Goal: Information Seeking & Learning: Learn about a topic

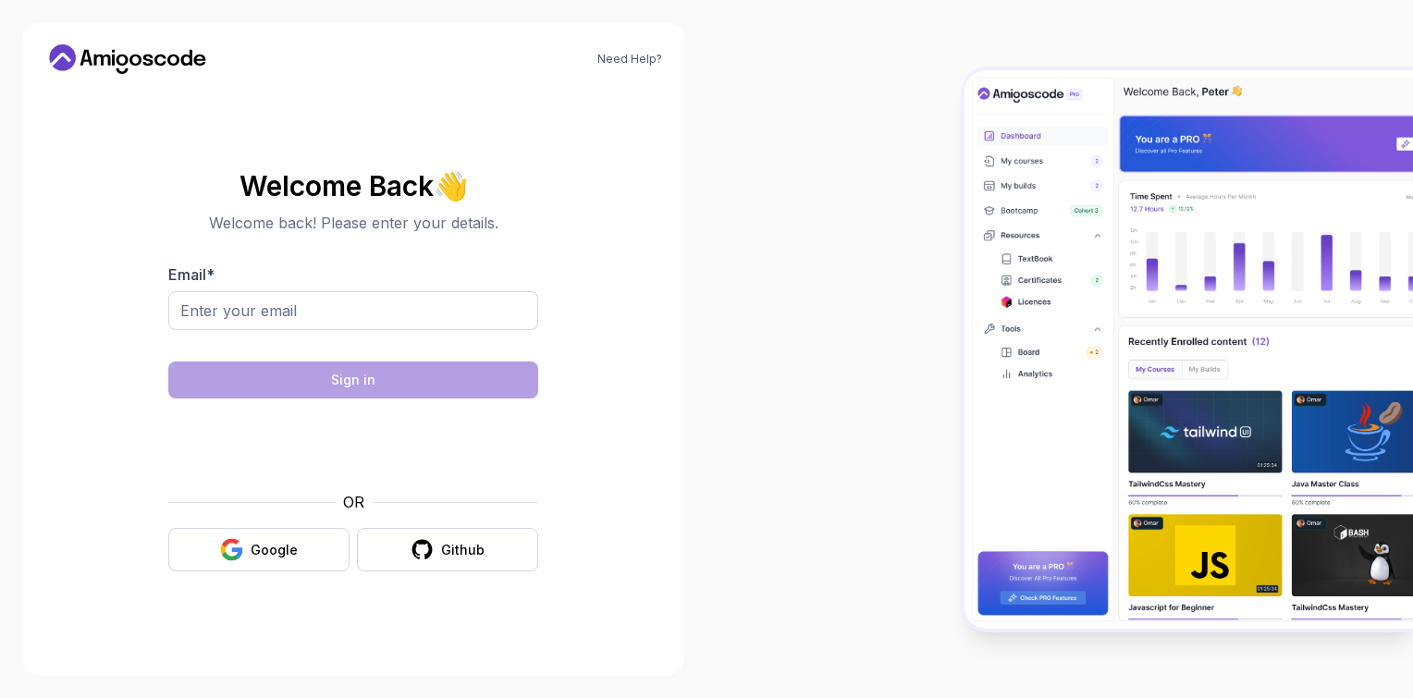
type input "elavarasans8056@gmail.com"
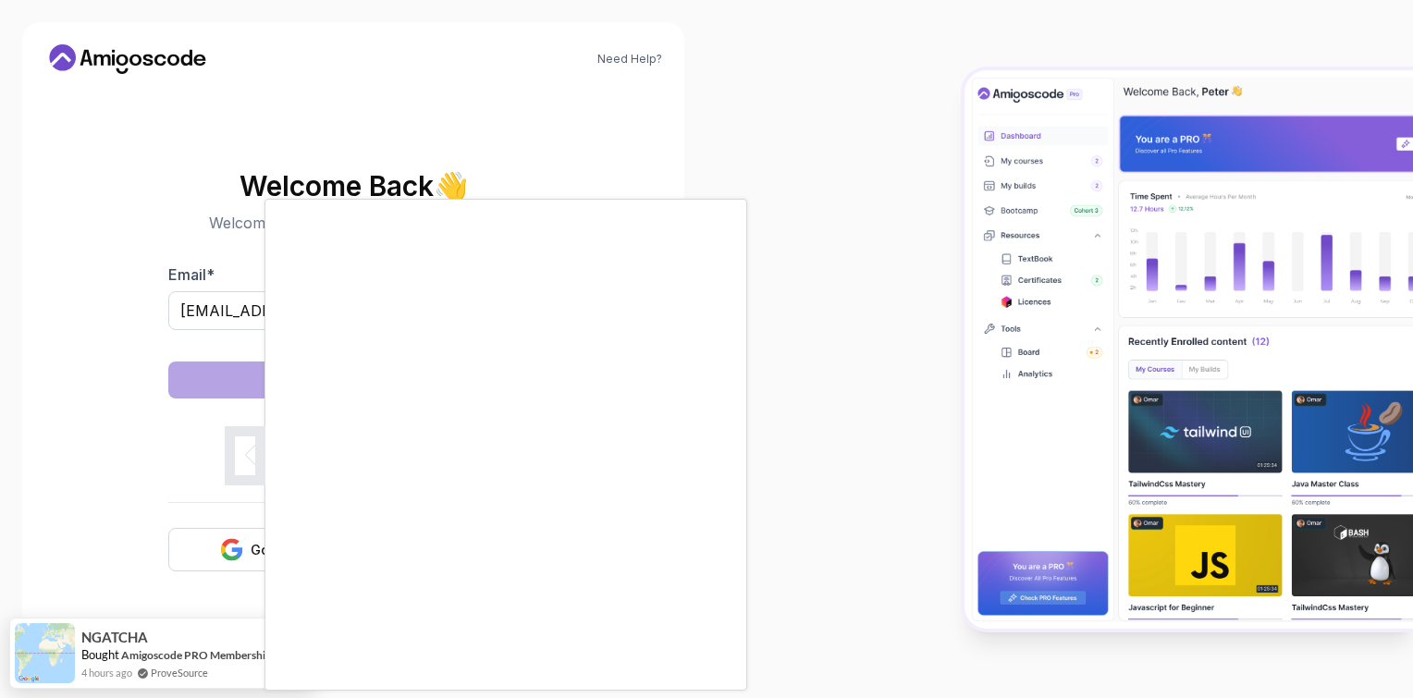
click at [973, 189] on body "Need Help? Welcome Back 👋 Welcome back! Please enter your details. Email * elav…" at bounding box center [706, 349] width 1413 height 698
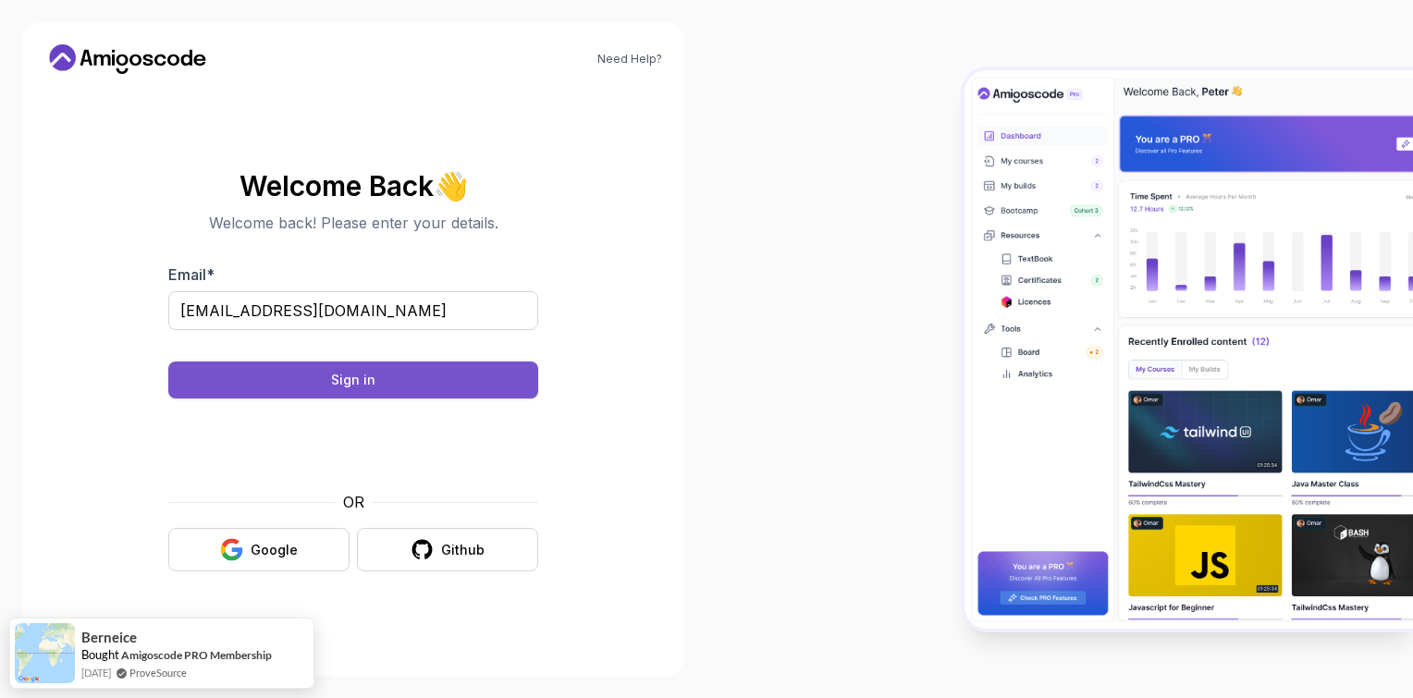
click at [504, 363] on button "Sign in" at bounding box center [353, 380] width 370 height 37
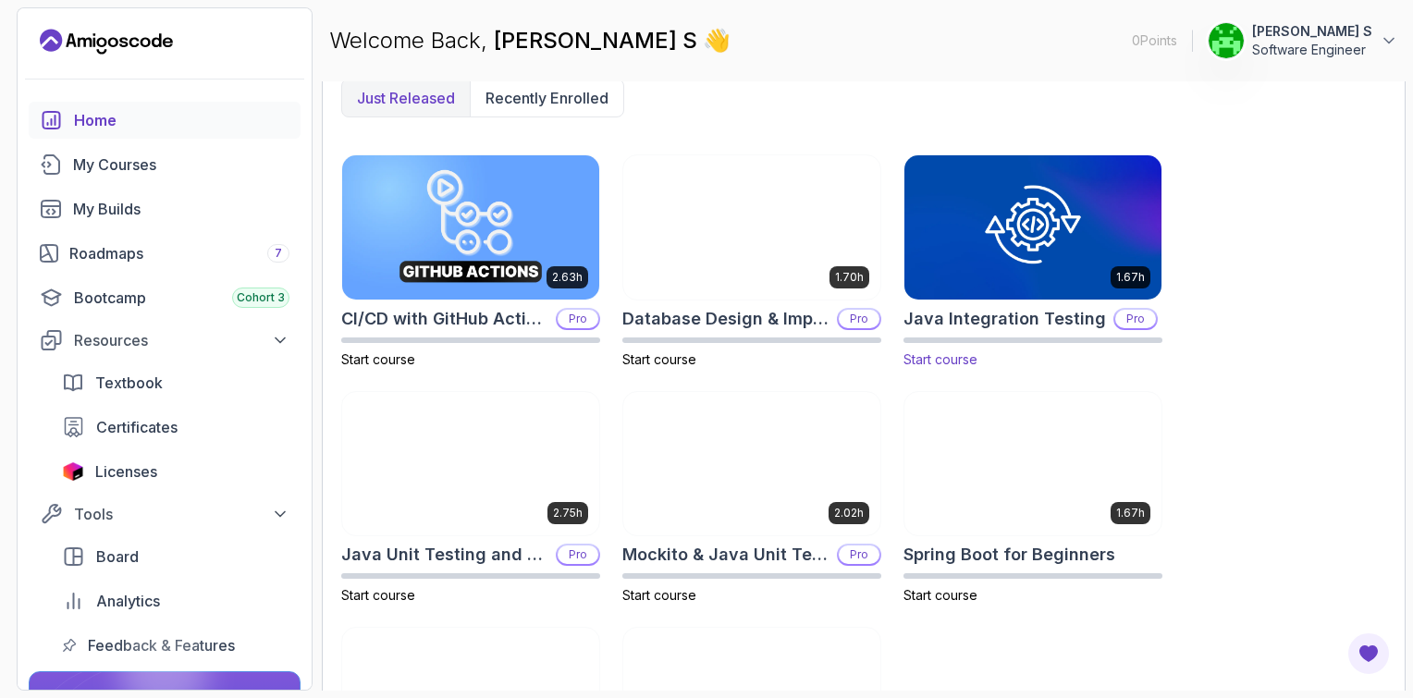
scroll to position [647, 0]
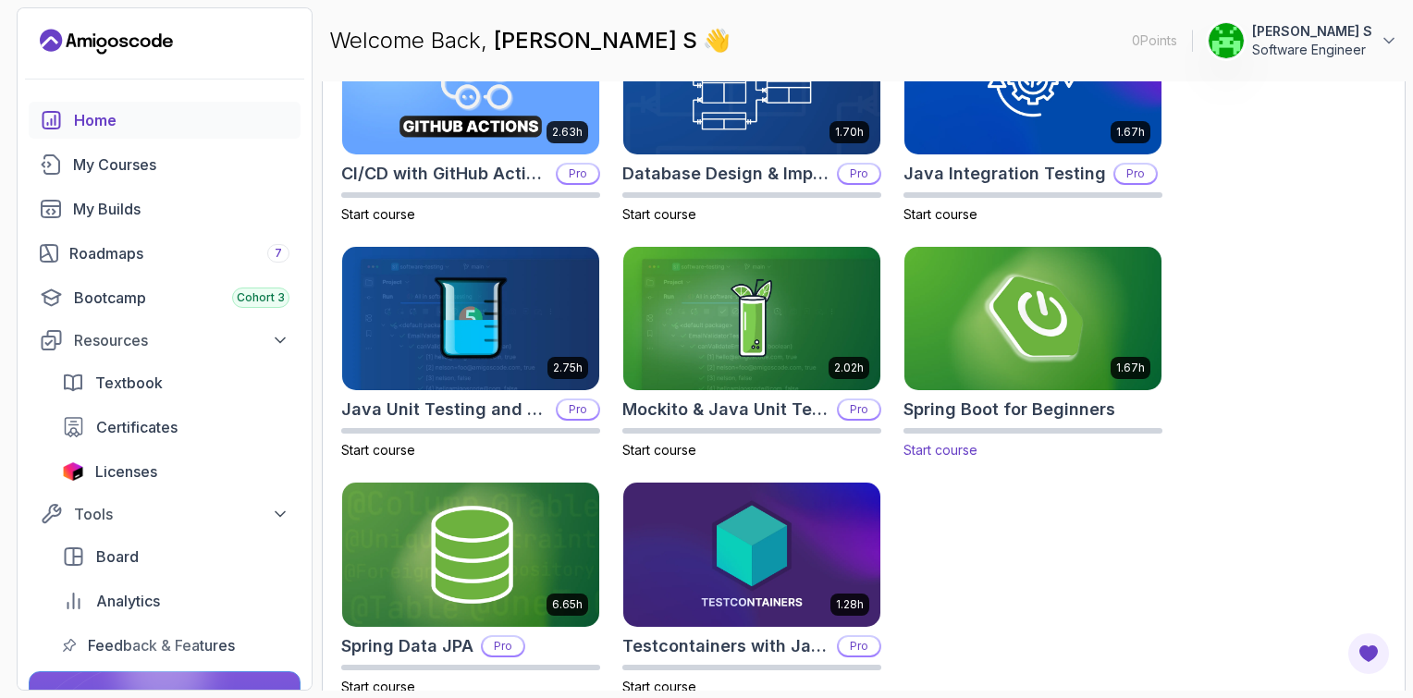
click at [1040, 340] on img at bounding box center [1033, 318] width 270 height 151
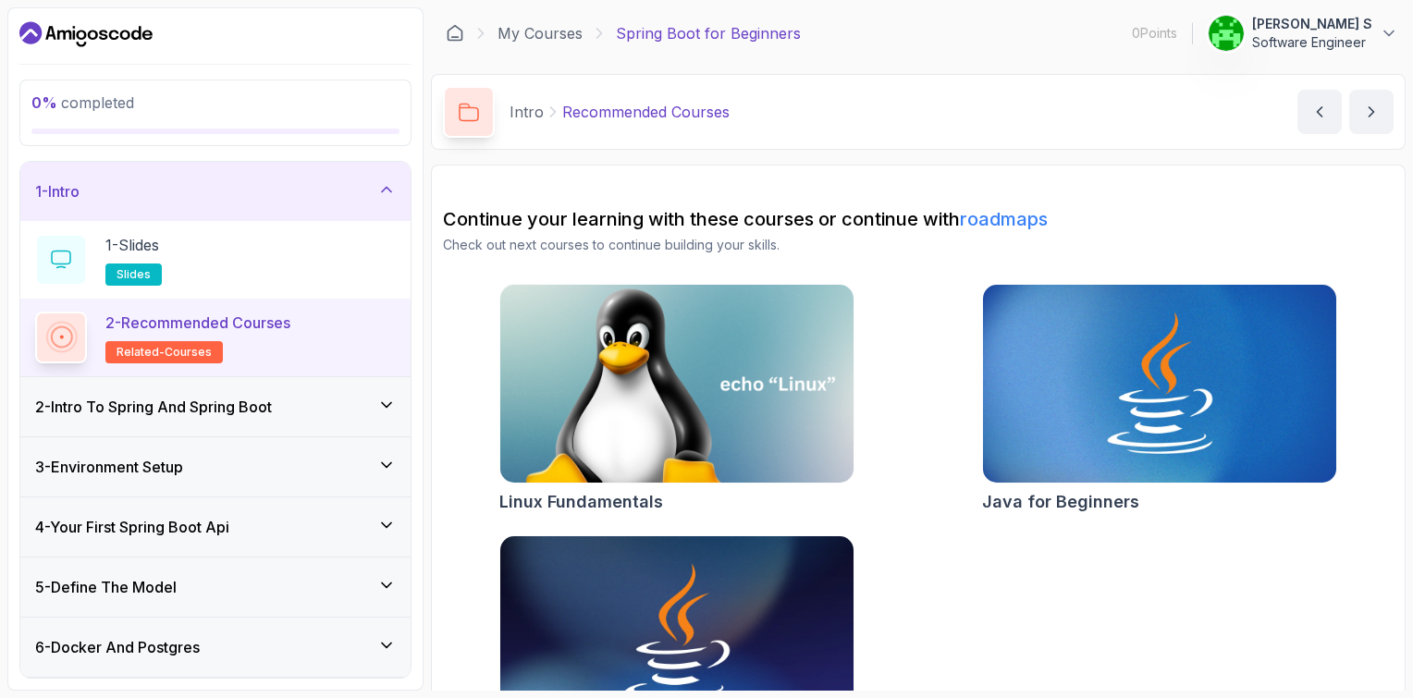
click at [832, 398] on img at bounding box center [676, 384] width 371 height 208
click at [1383, 107] on button "next content" at bounding box center [1371, 112] width 44 height 44
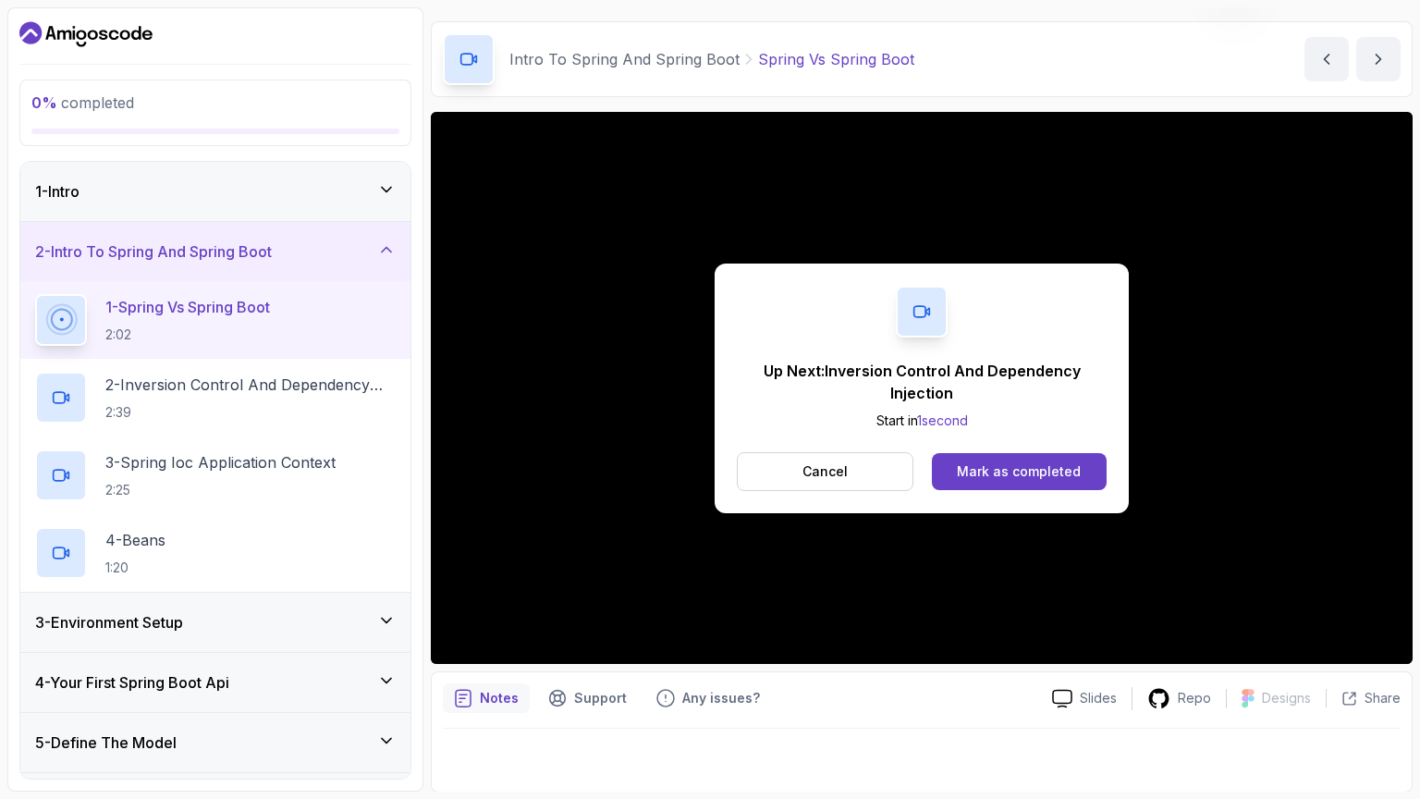
scroll to position [149, 0]
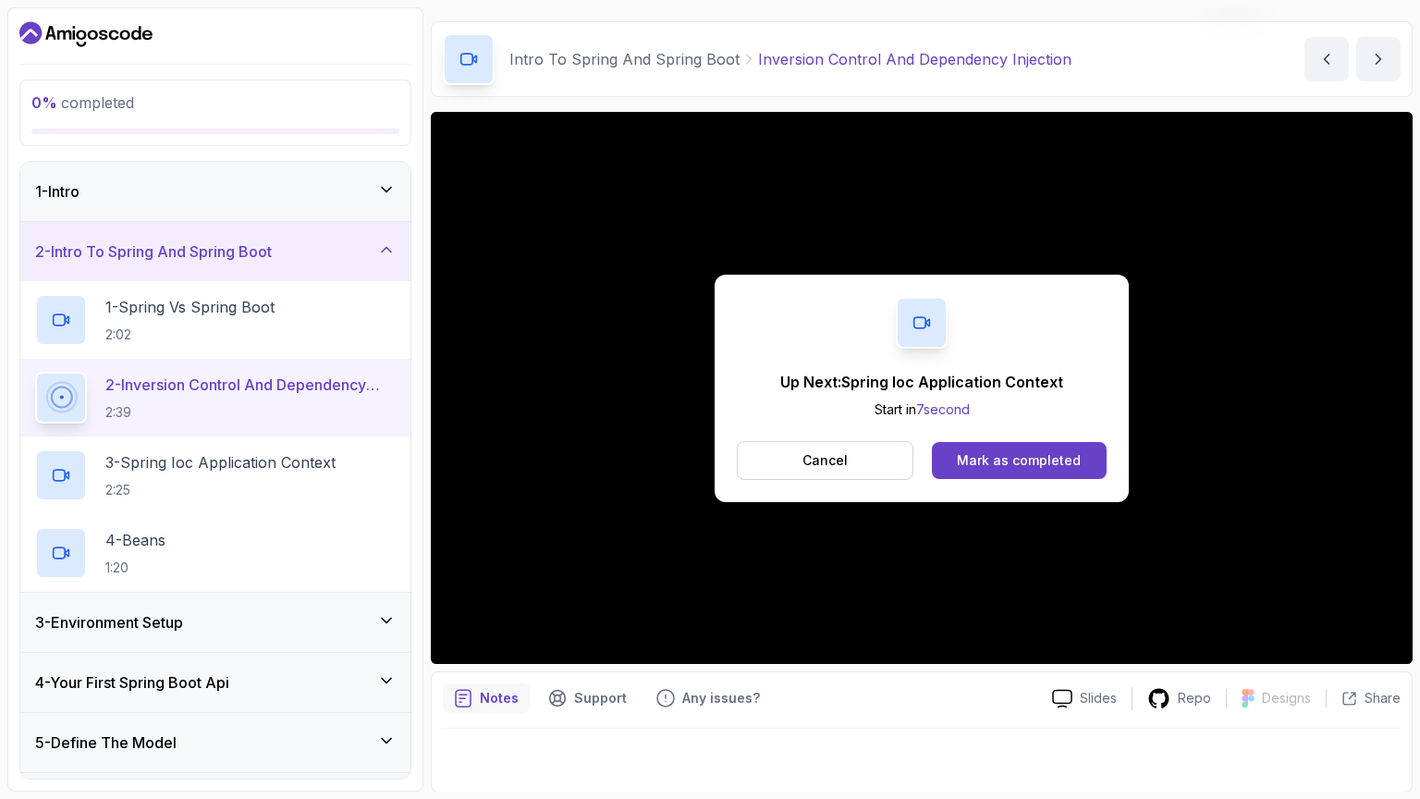
scroll to position [149, 0]
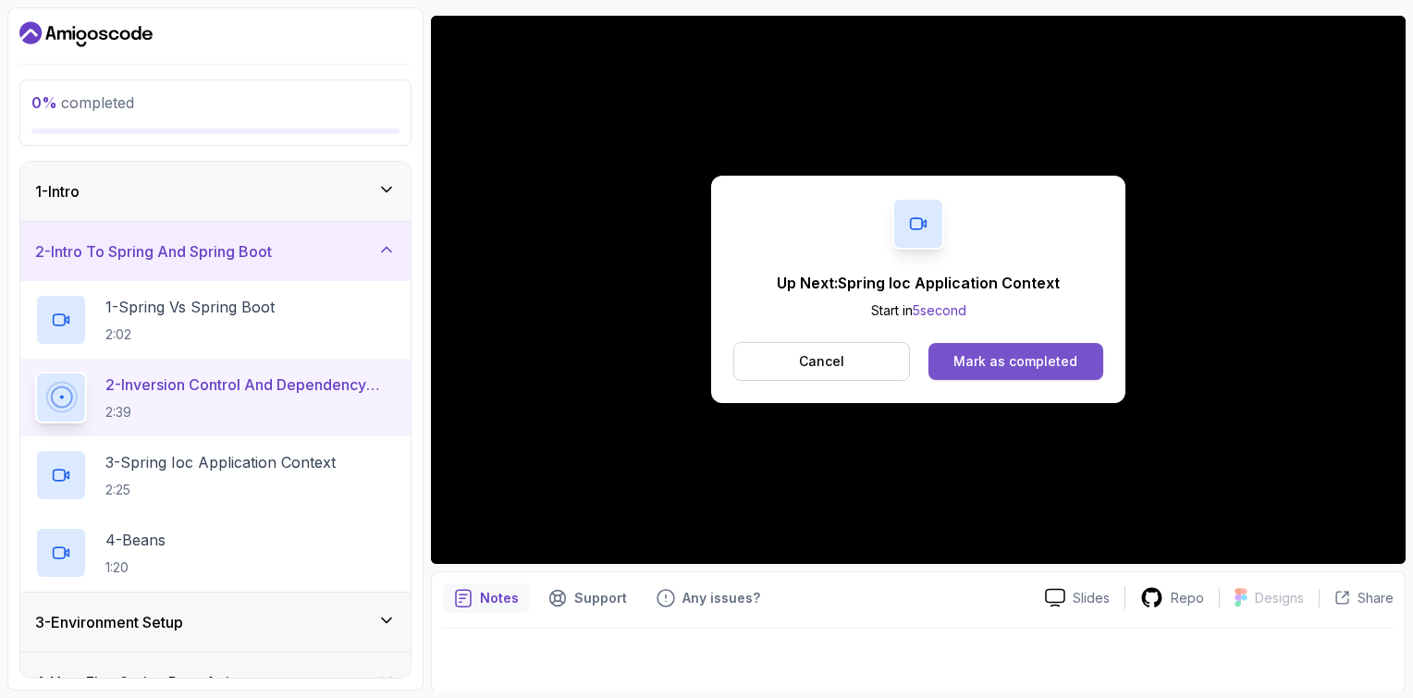
click at [1040, 361] on div "Mark as completed" at bounding box center [1015, 361] width 124 height 18
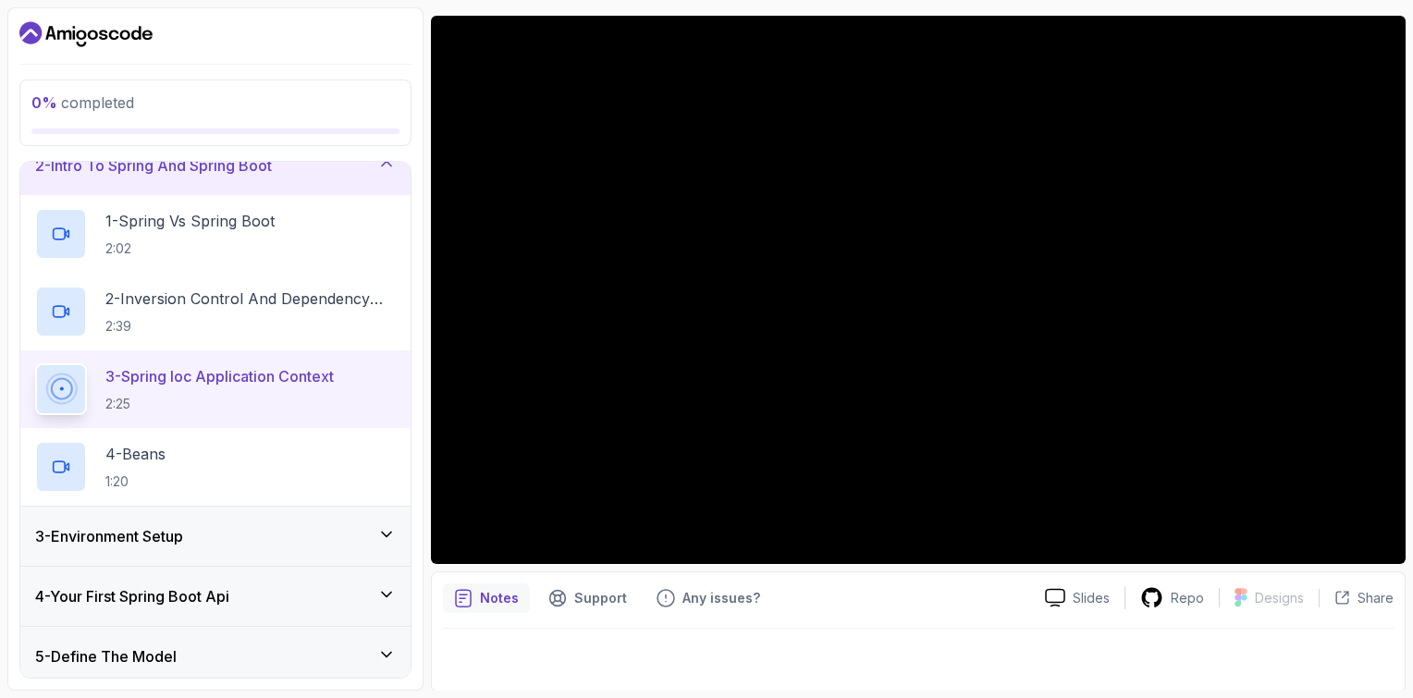
scroll to position [92, 0]
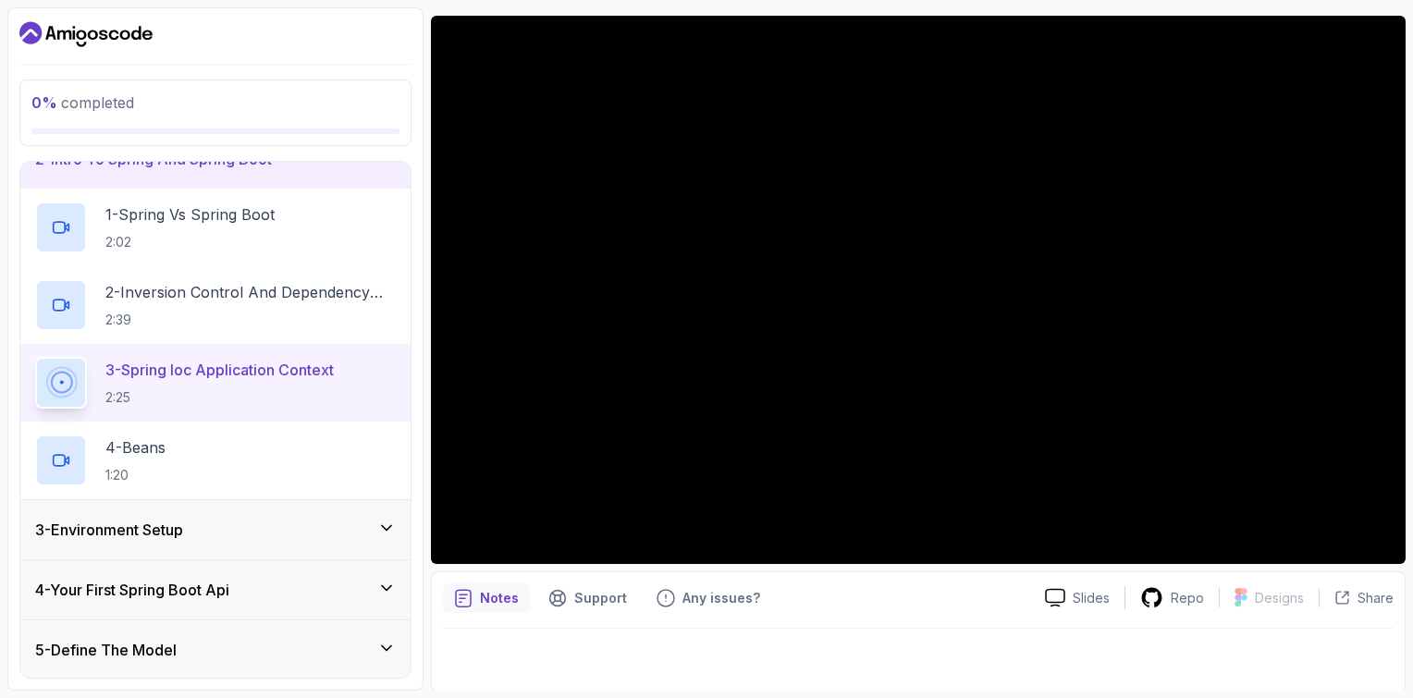
click at [316, 515] on div "3 - Environment Setup" at bounding box center [215, 529] width 390 height 59
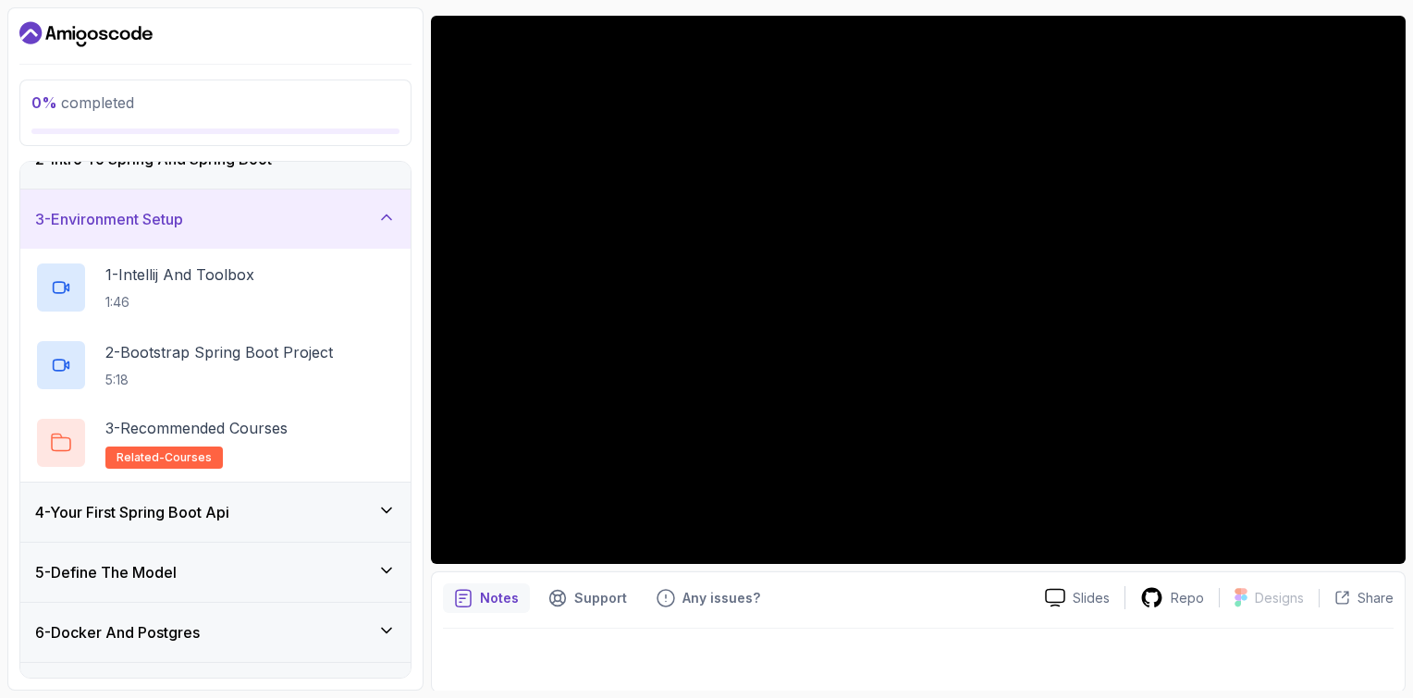
click at [325, 227] on div "3 - Environment Setup" at bounding box center [215, 219] width 361 height 22
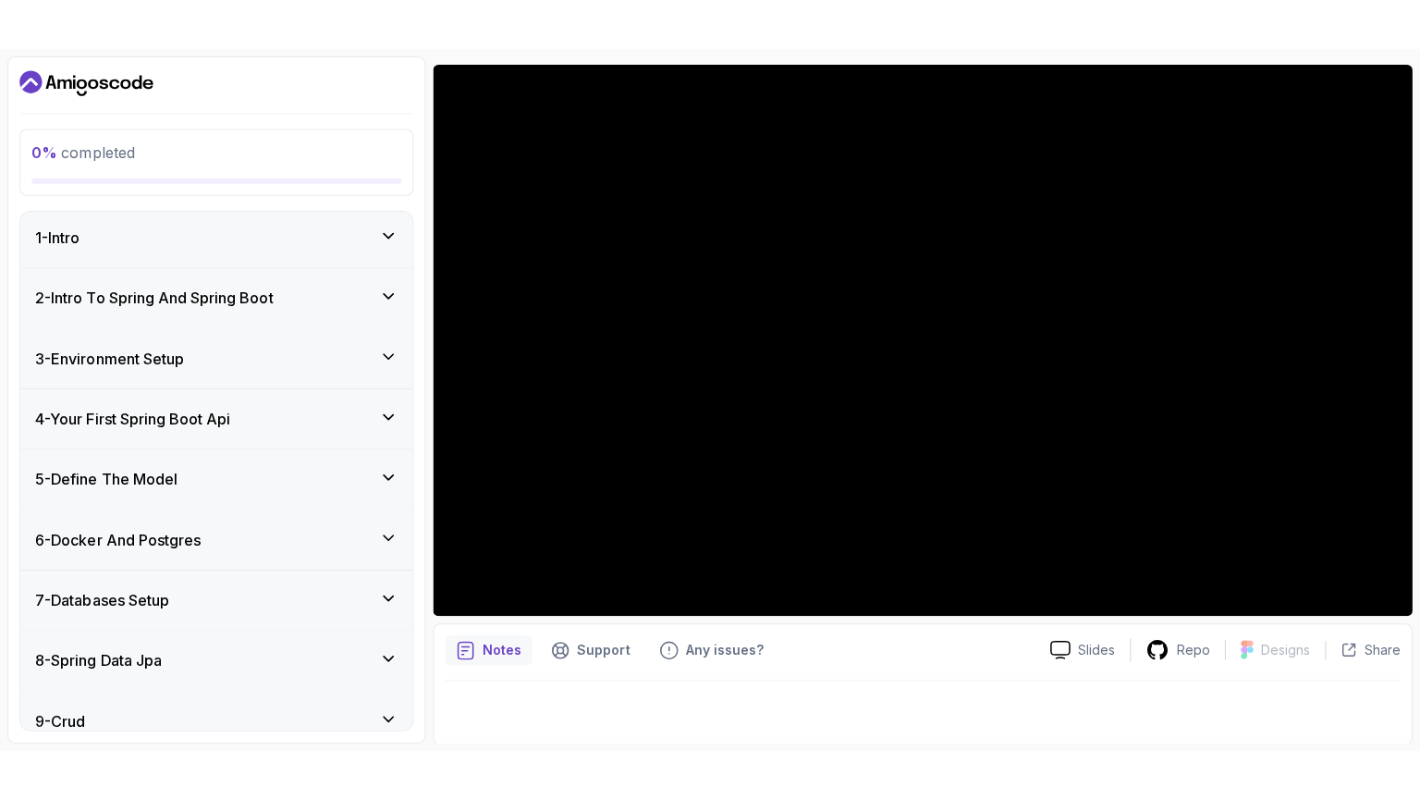
scroll to position [0, 0]
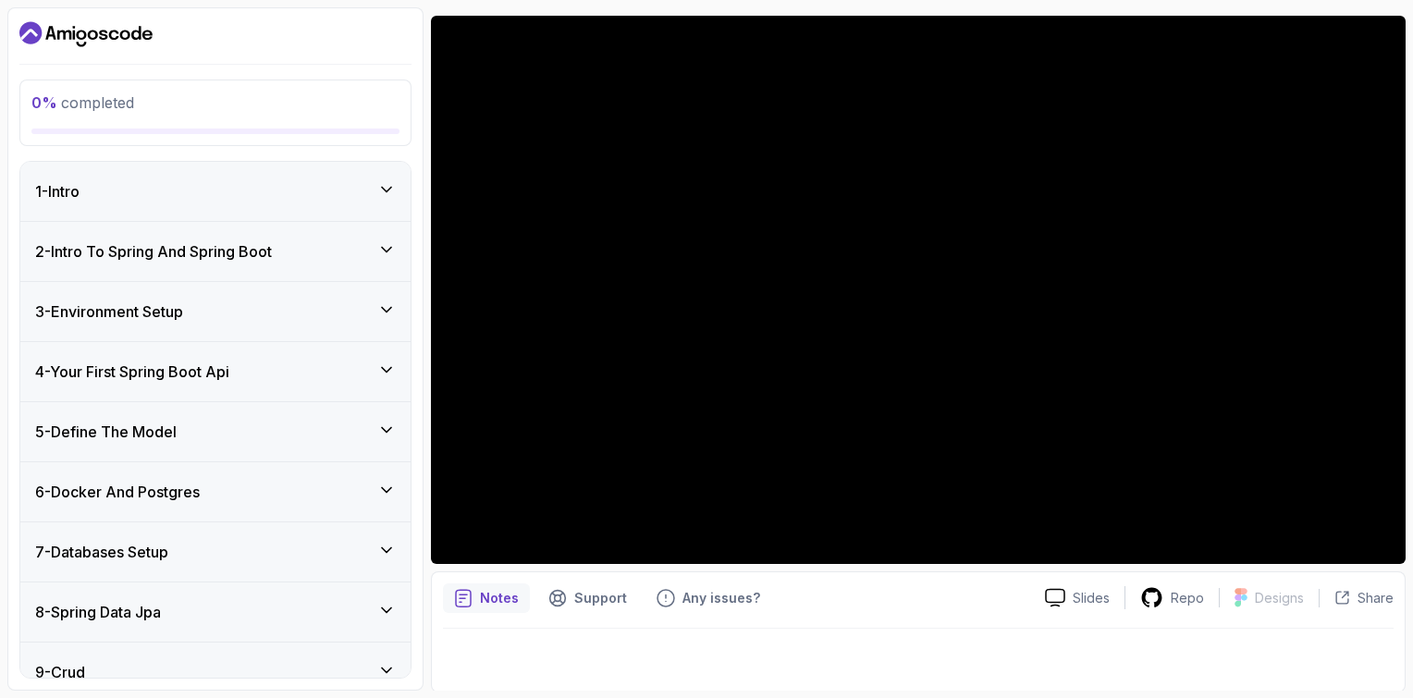
click at [322, 254] on div "2 - Intro To Spring And Spring Boot" at bounding box center [215, 251] width 361 height 22
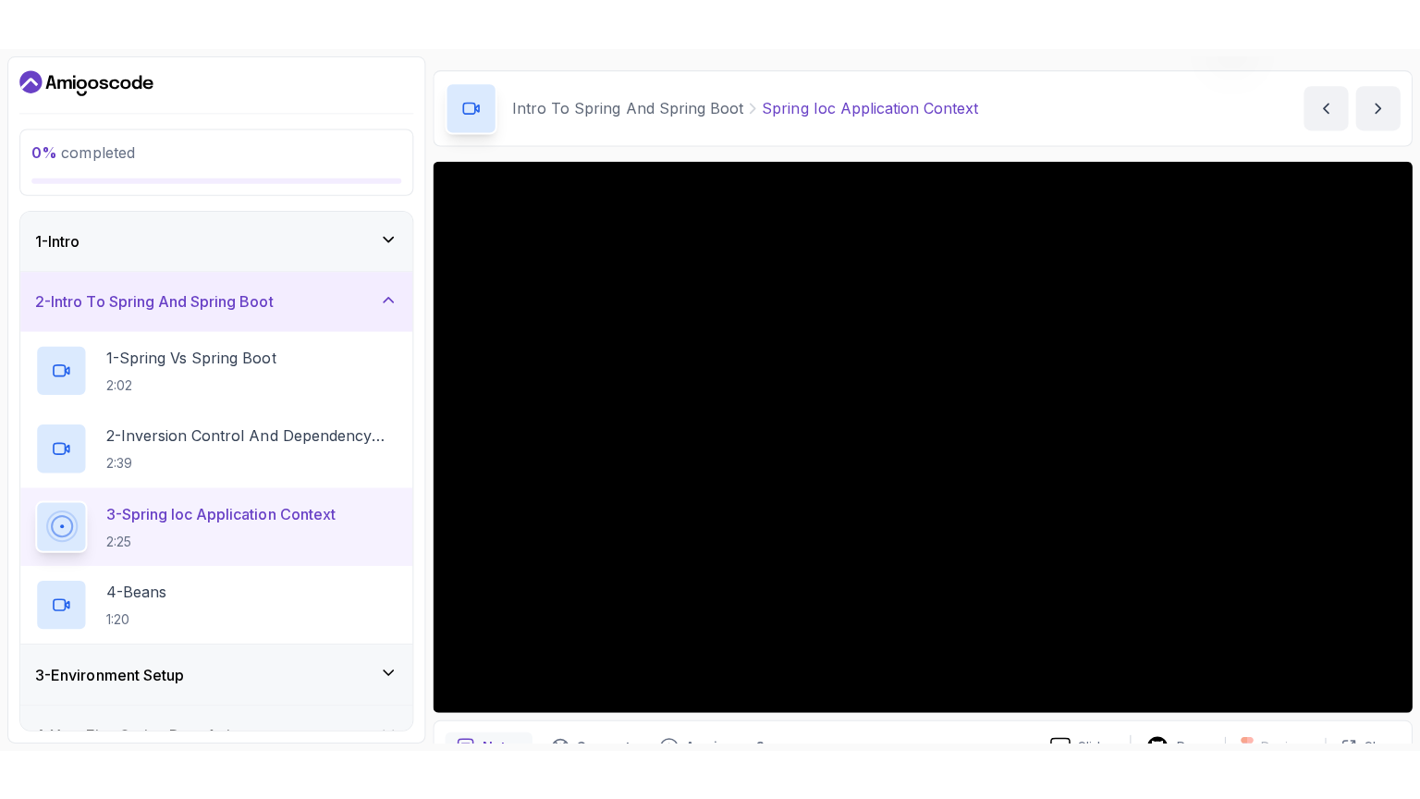
scroll to position [149, 0]
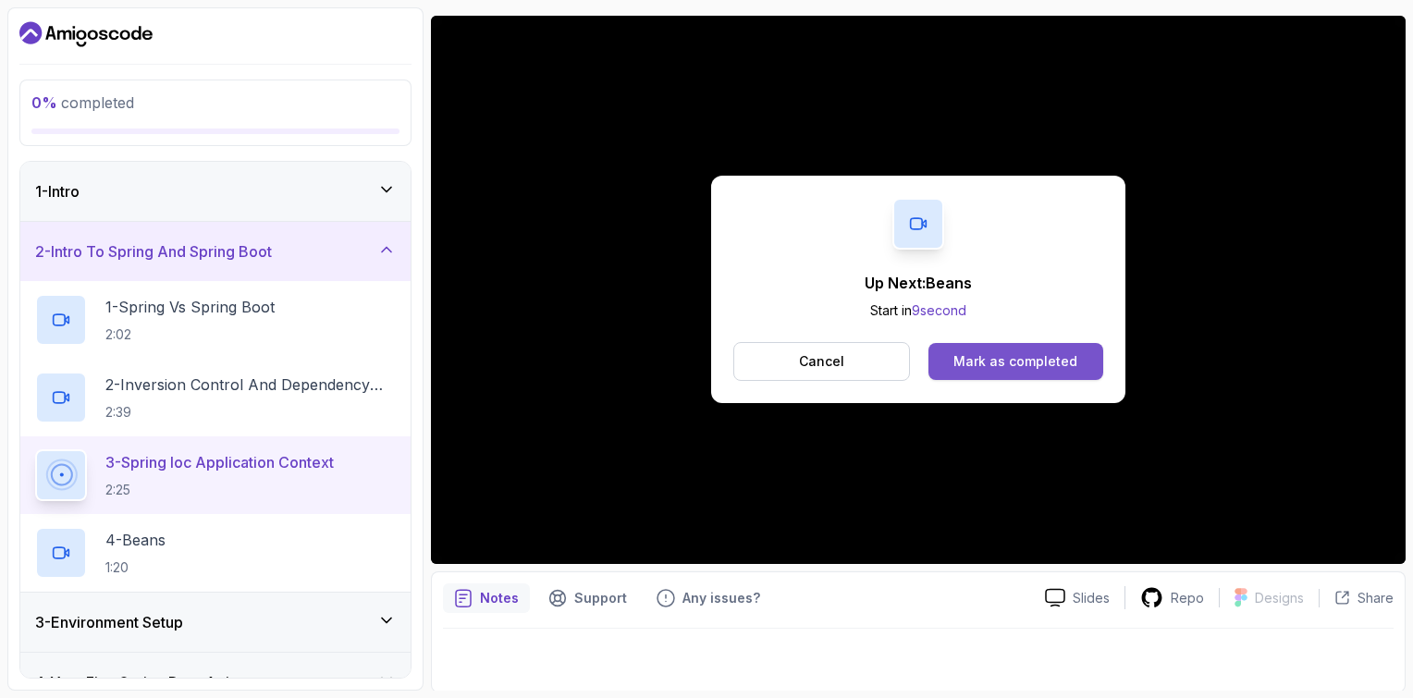
click at [1066, 370] on button "Mark as completed" at bounding box center [1015, 361] width 175 height 37
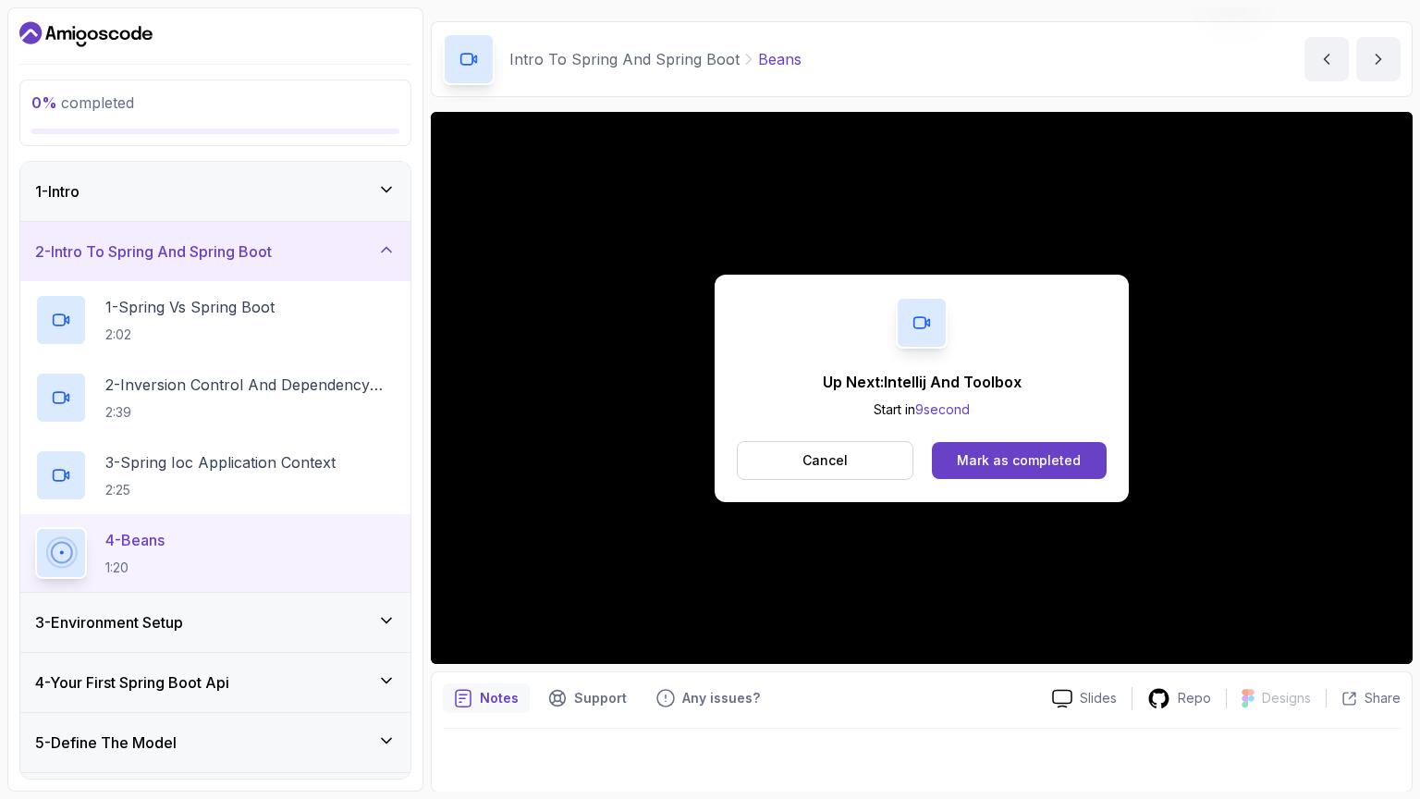
scroll to position [149, 0]
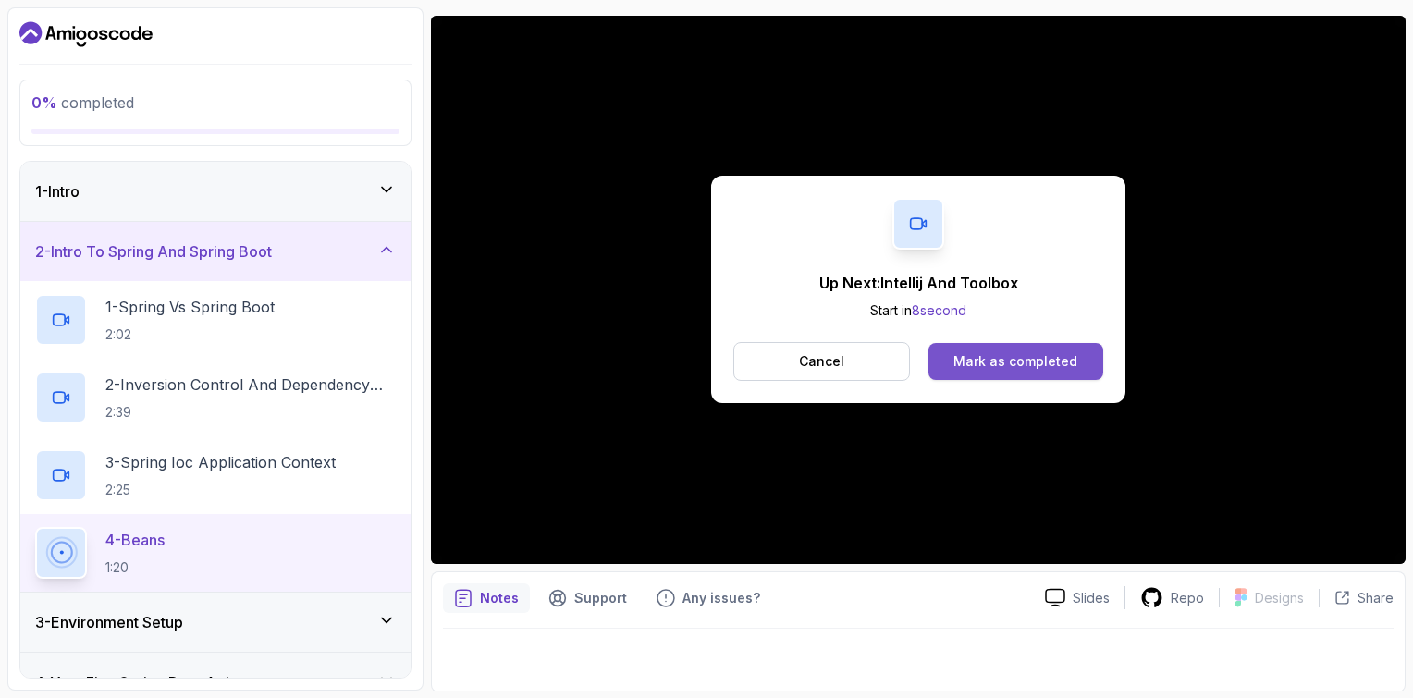
click at [1080, 361] on button "Mark as completed" at bounding box center [1015, 361] width 175 height 37
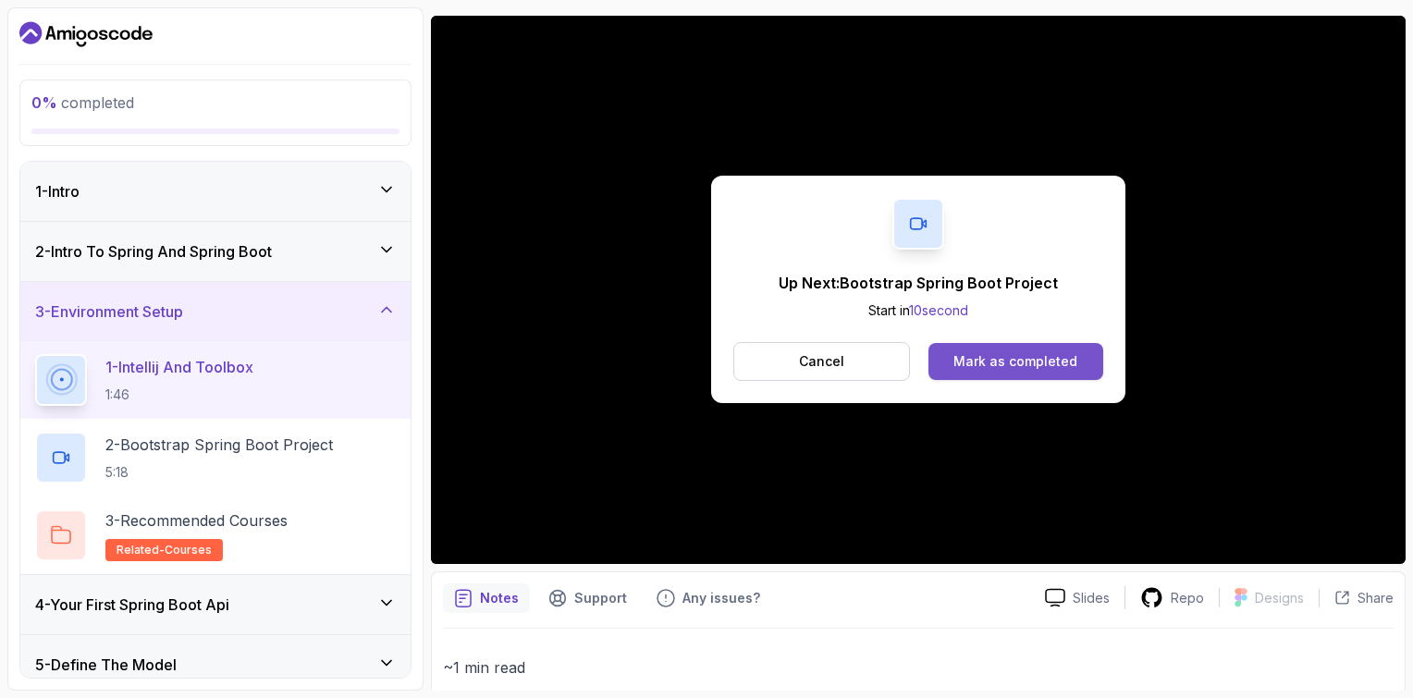
click at [1021, 356] on div "Mark as completed" at bounding box center [1015, 361] width 124 height 18
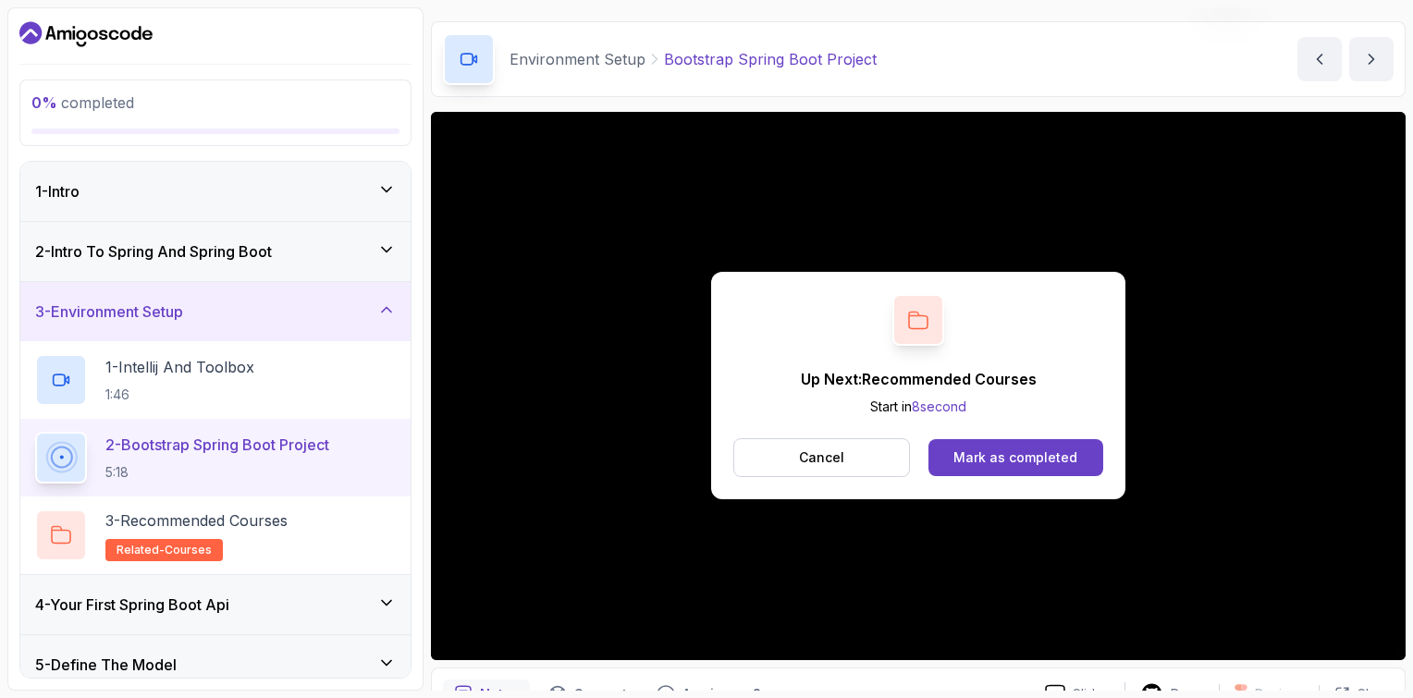
scroll to position [149, 0]
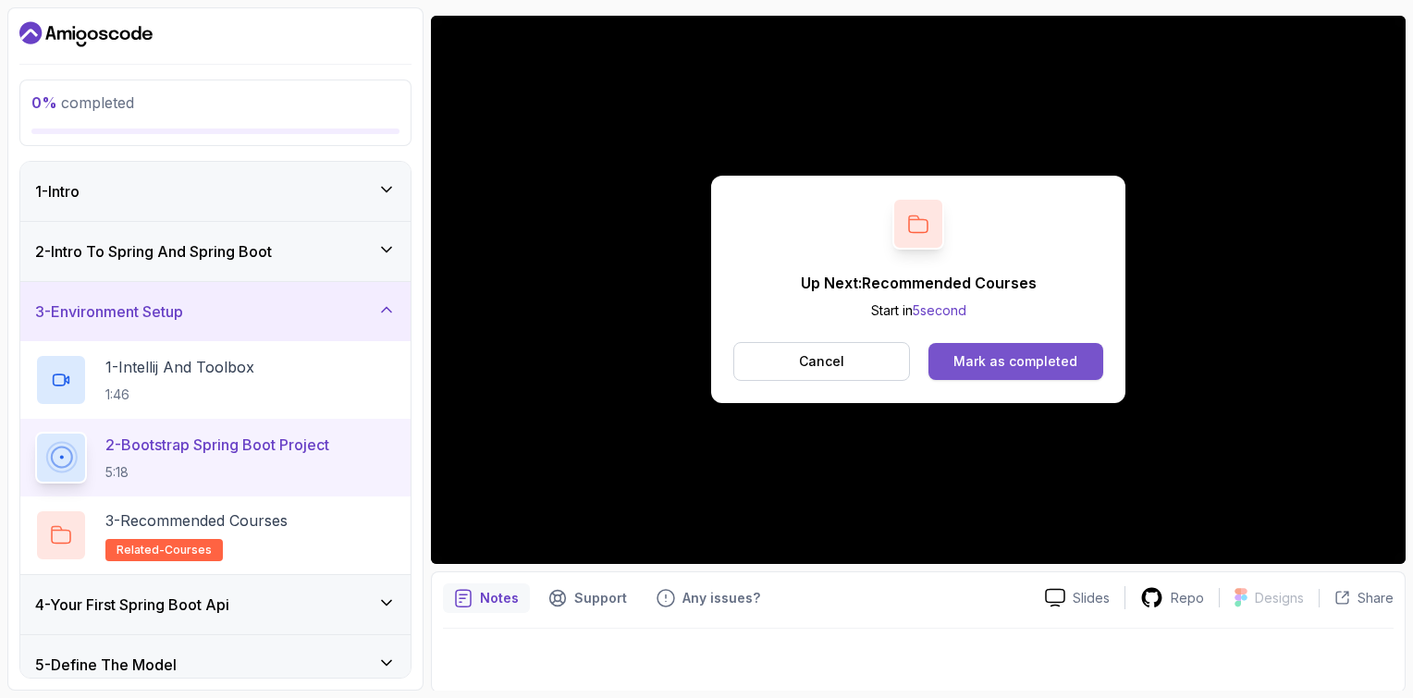
click at [1044, 358] on div "Mark as completed" at bounding box center [1015, 361] width 124 height 18
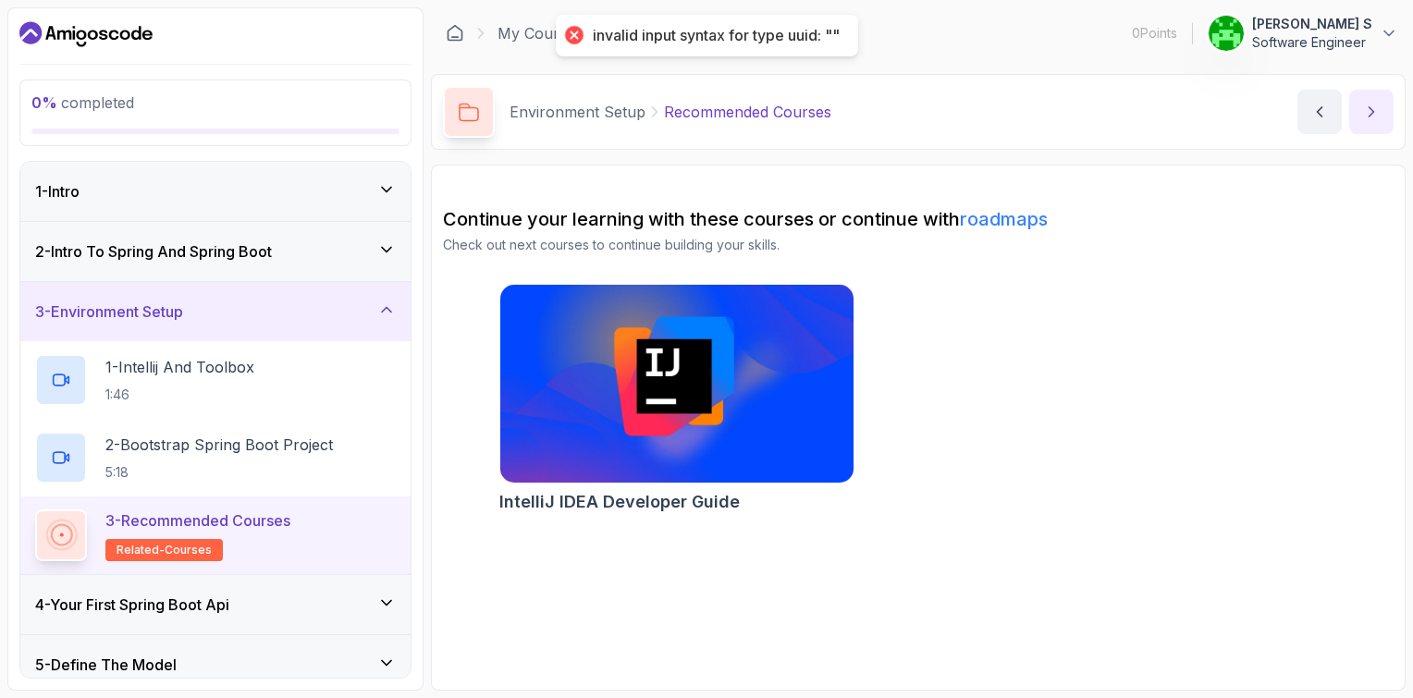
click at [1362, 121] on button "next content" at bounding box center [1371, 112] width 44 height 44
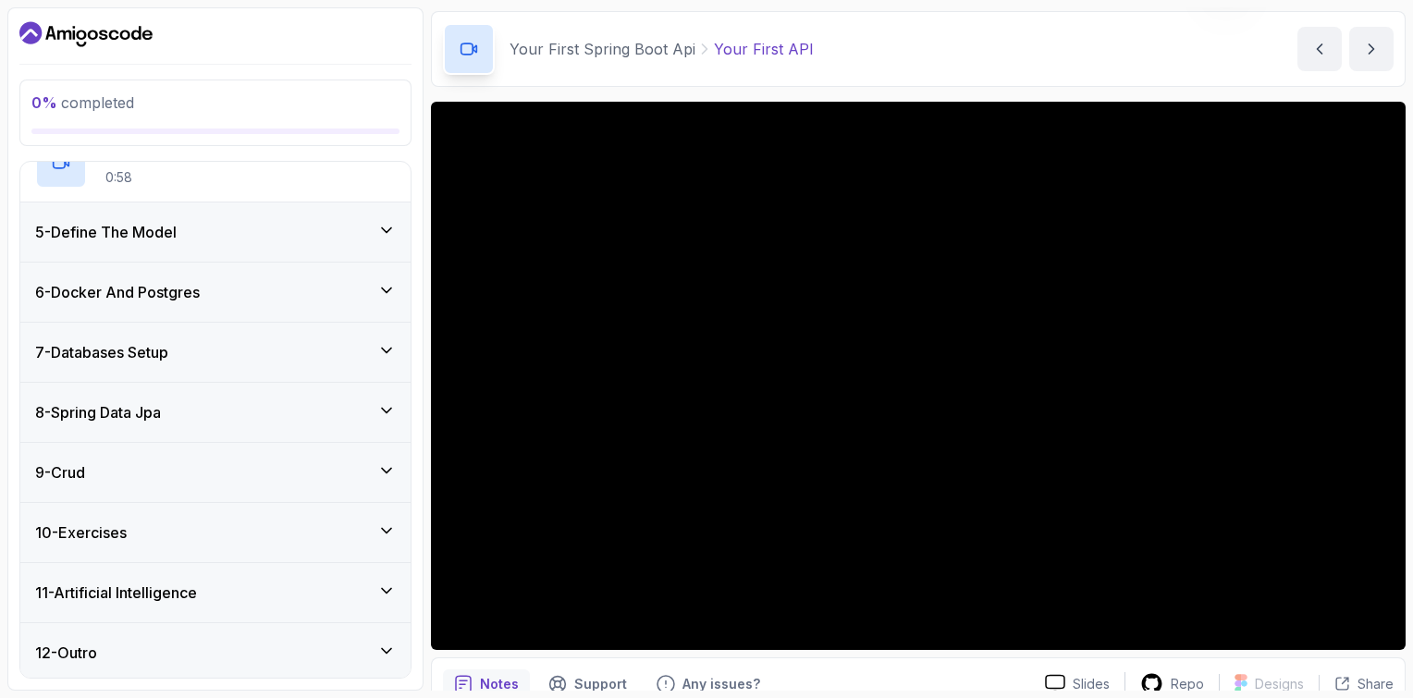
scroll to position [65, 0]
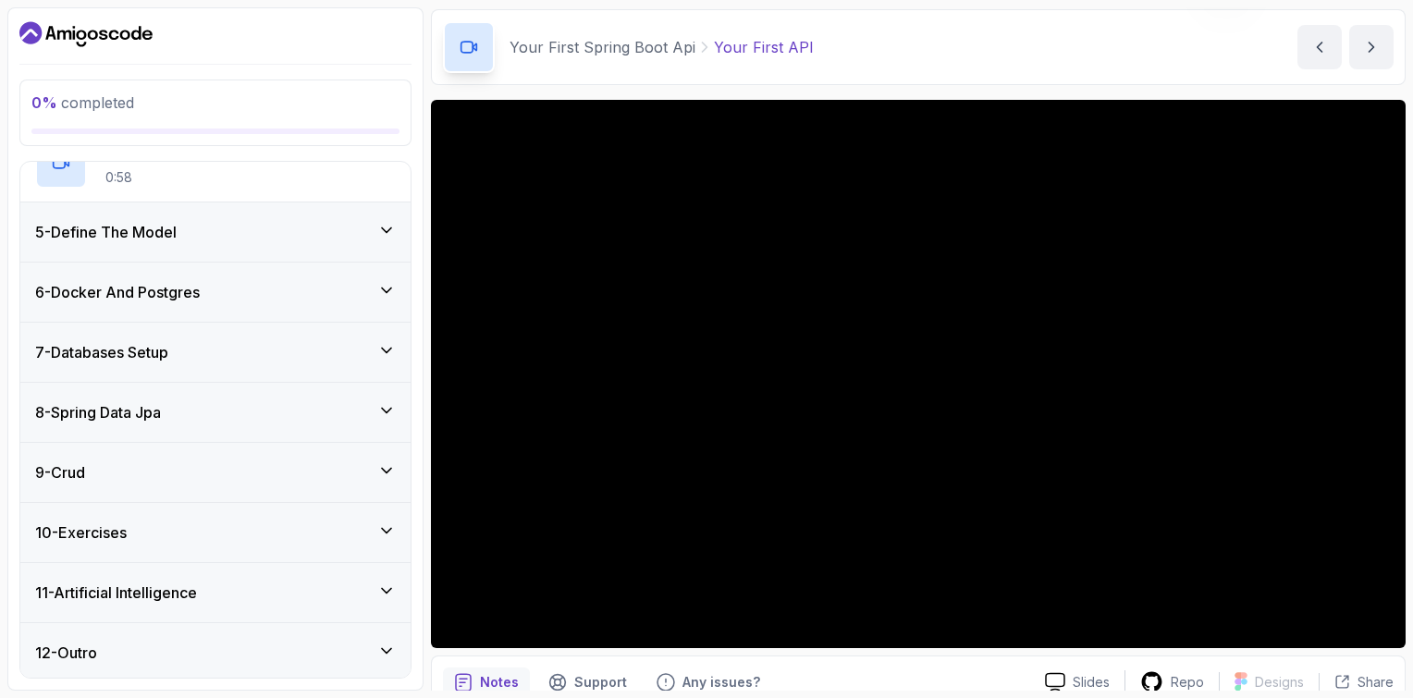
click at [1349, 25] on button "next content" at bounding box center [1371, 47] width 44 height 44
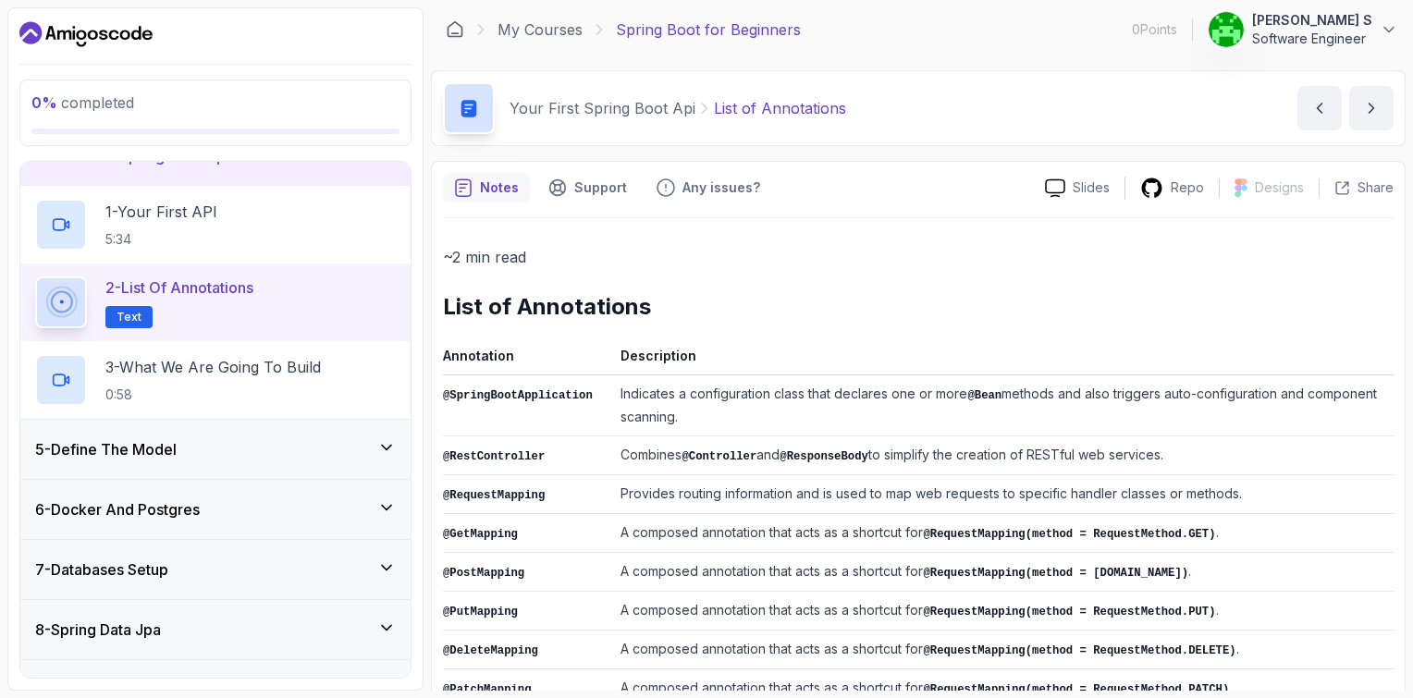
scroll to position [215, 0]
click at [233, 210] on div "1 - Your First API 5:34" at bounding box center [215, 226] width 361 height 52
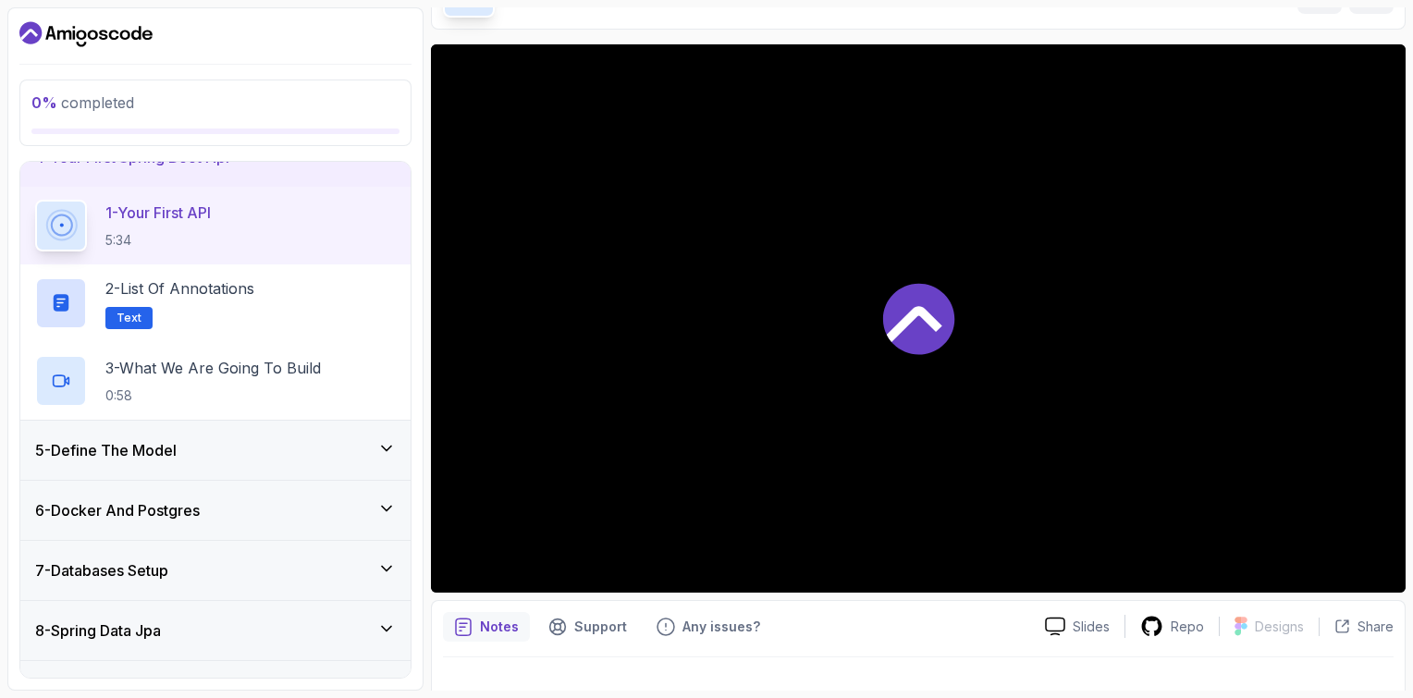
scroll to position [122, 0]
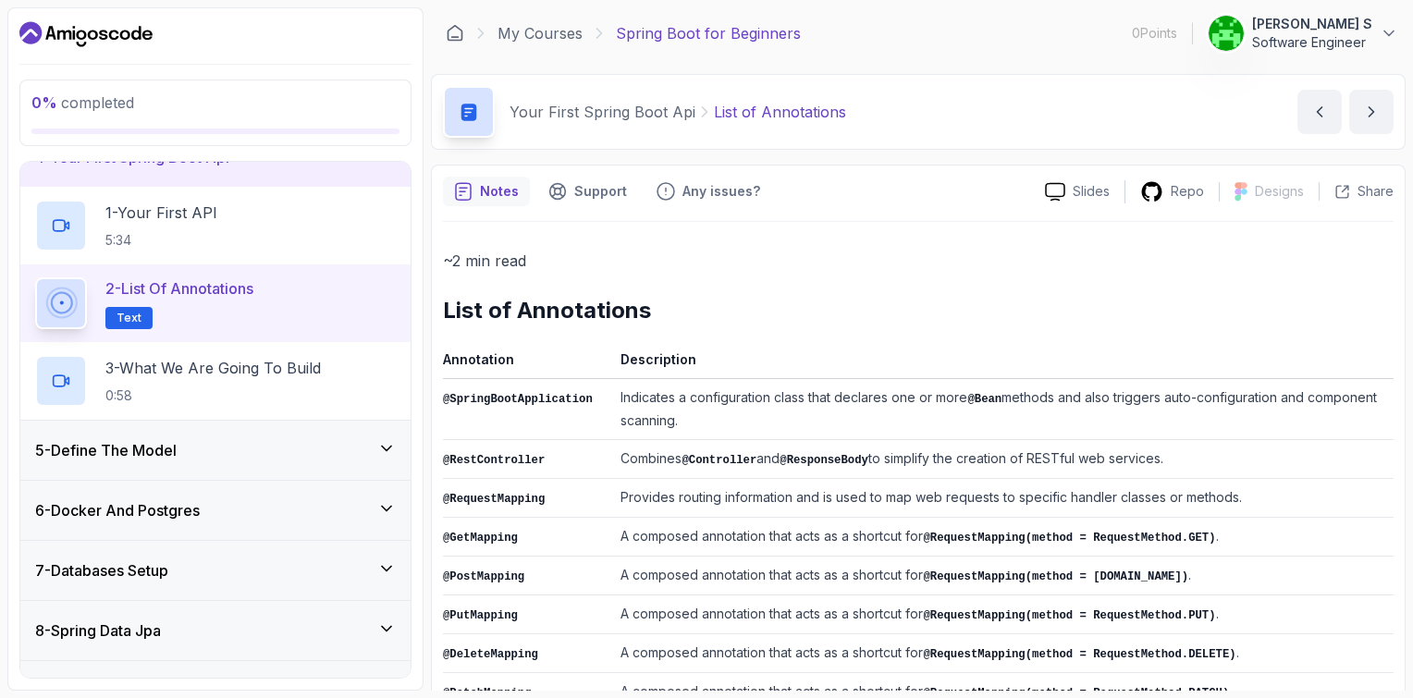
scroll to position [2, 0]
click at [1313, 110] on icon "previous content" at bounding box center [1319, 110] width 18 height 18
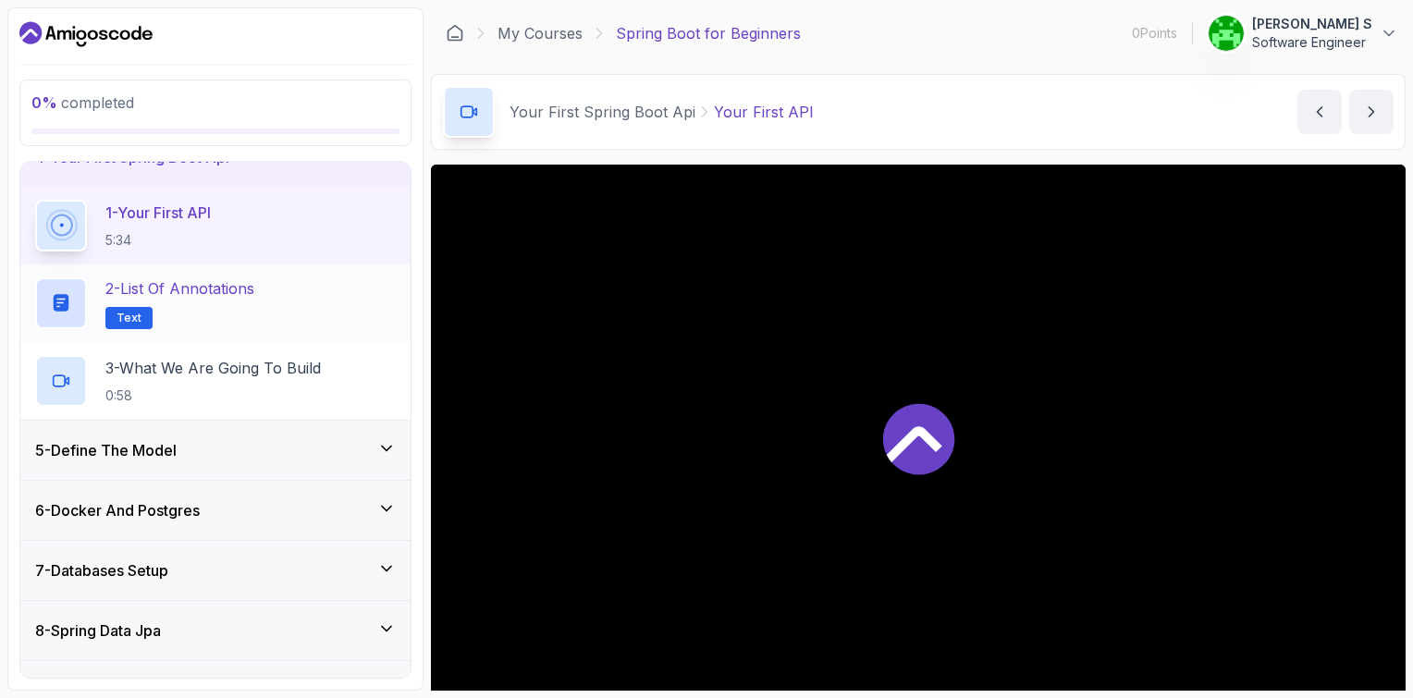
click at [274, 283] on div "2 - List of Annotations Text" at bounding box center [215, 303] width 361 height 52
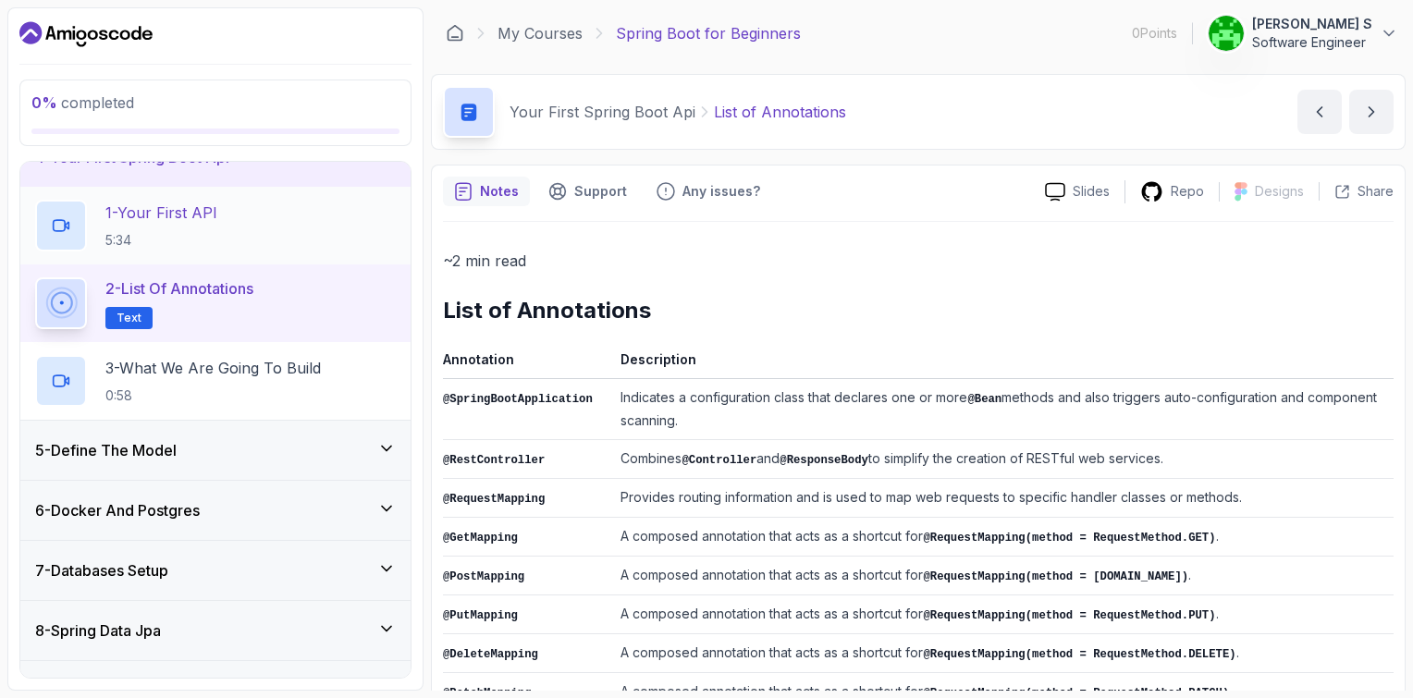
click at [270, 228] on div "1 - Your First API 5:34" at bounding box center [215, 226] width 361 height 52
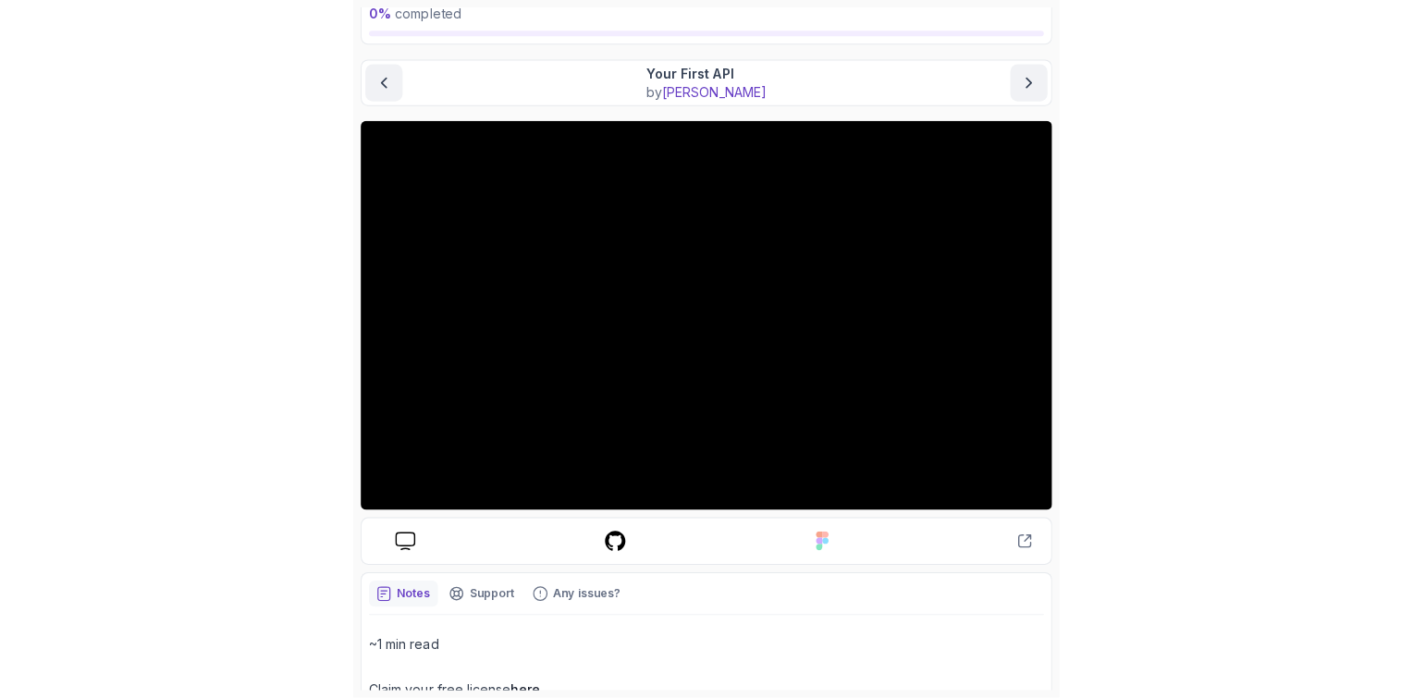
scroll to position [115, 0]
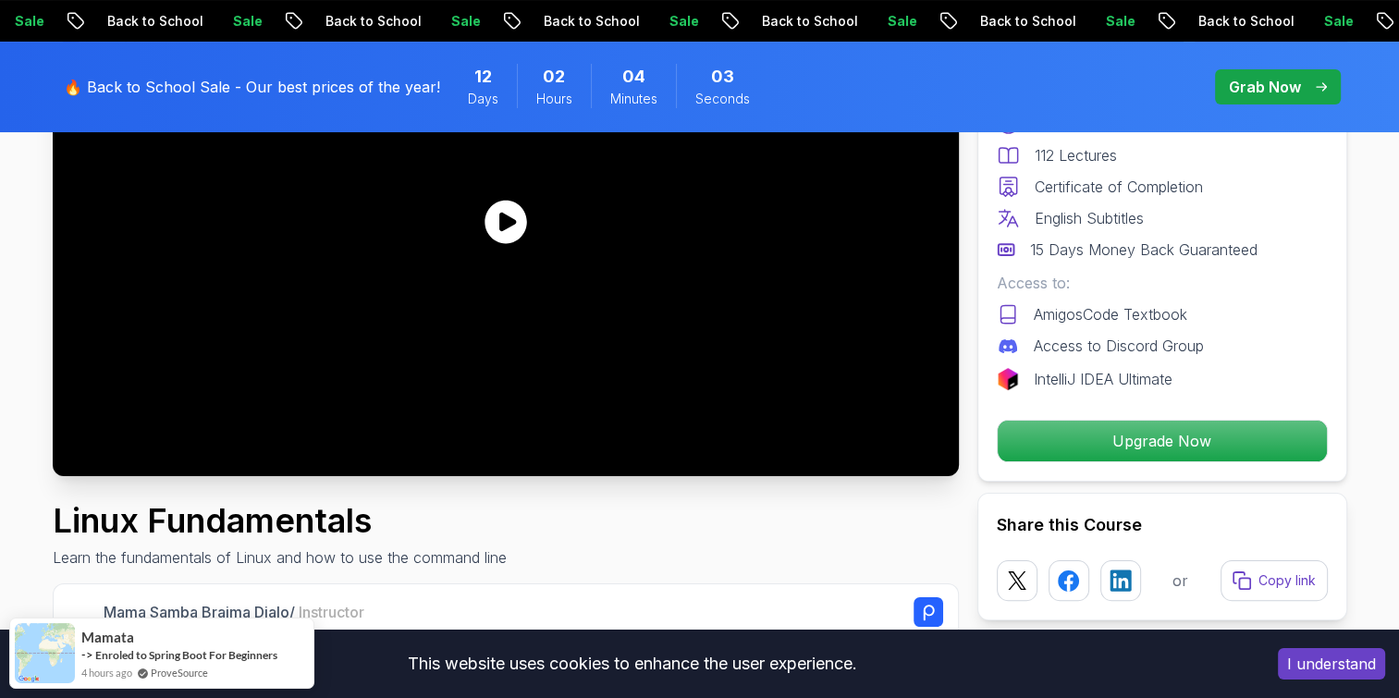
scroll to position [277, 0]
